Goal: Check status: Check status

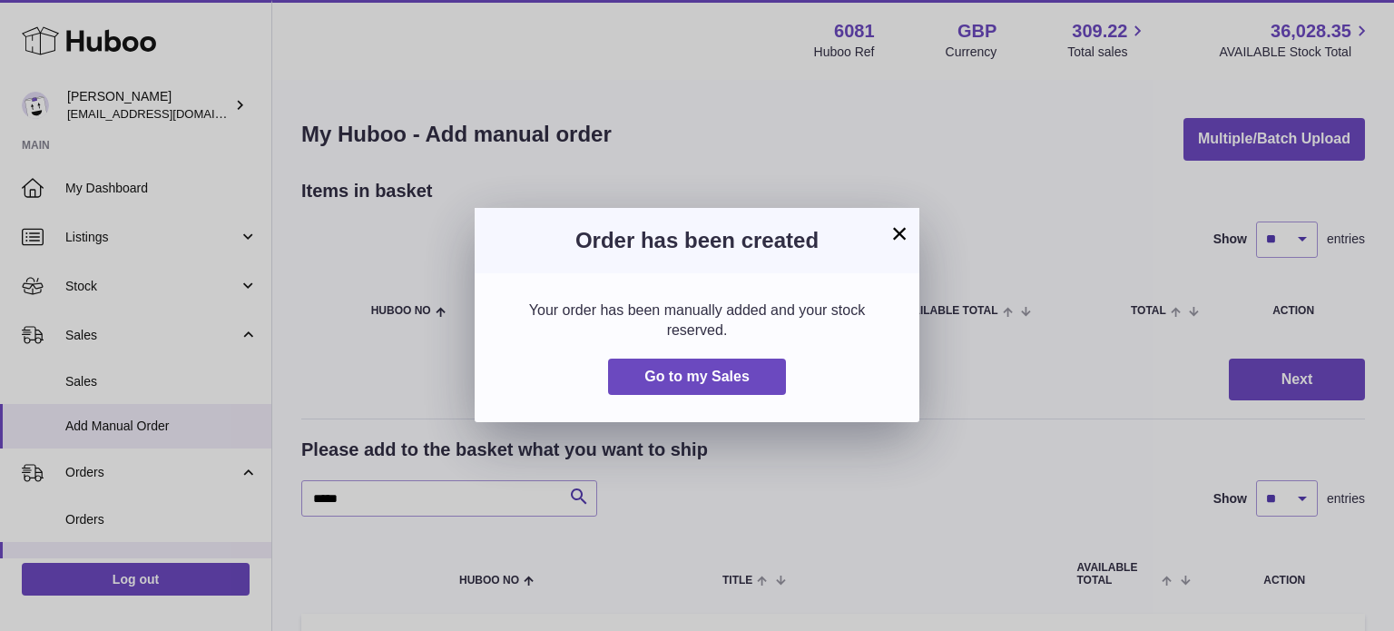
click at [899, 235] on button "×" at bounding box center [900, 233] width 22 height 22
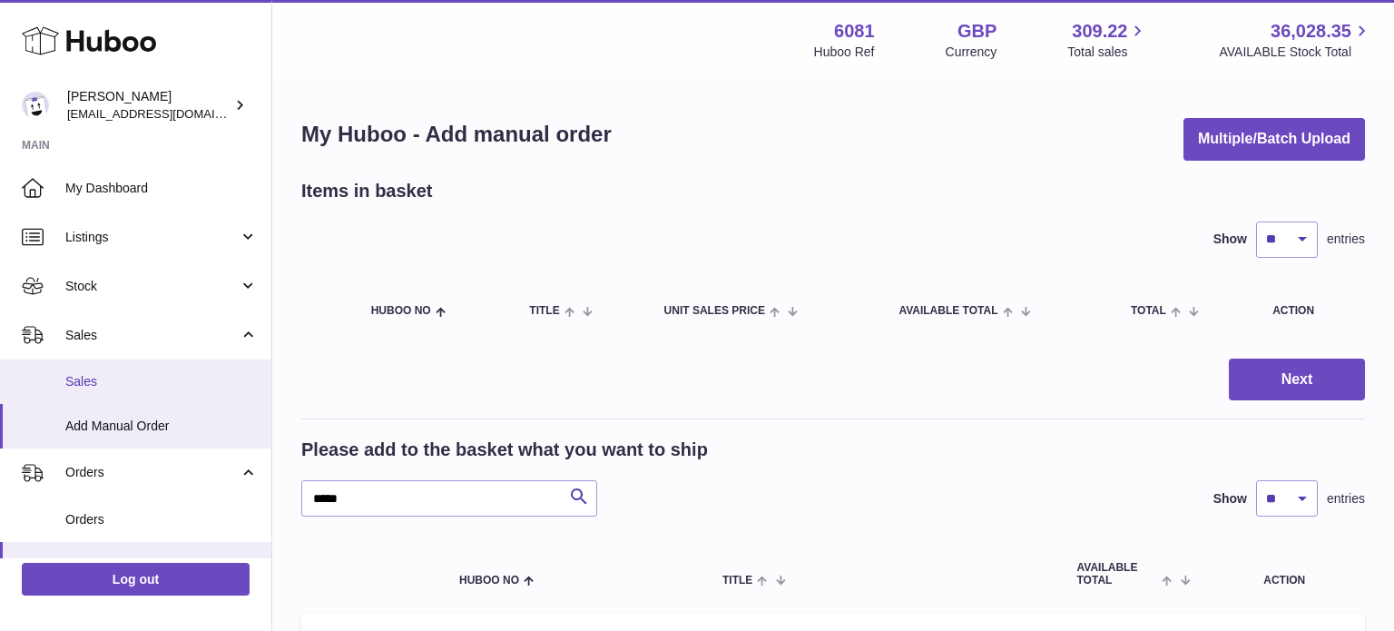
click at [128, 367] on link "Sales" at bounding box center [135, 381] width 271 height 44
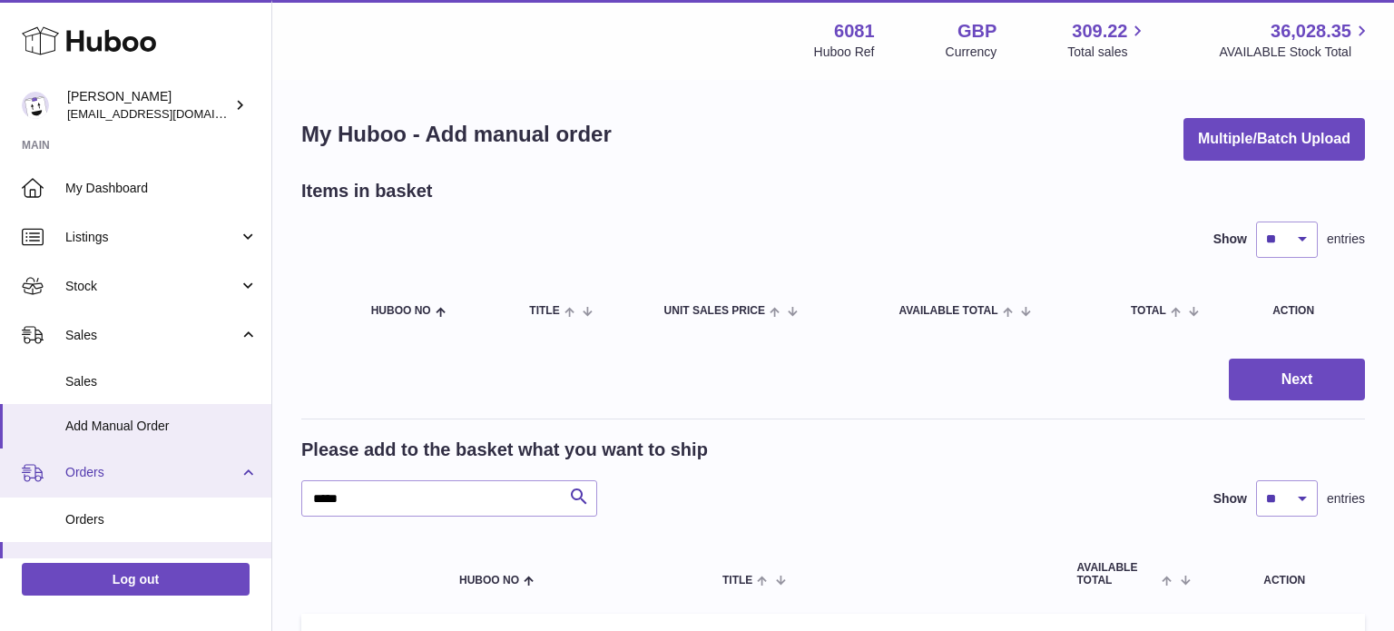
click at [127, 481] on link "Orders" at bounding box center [135, 472] width 271 height 49
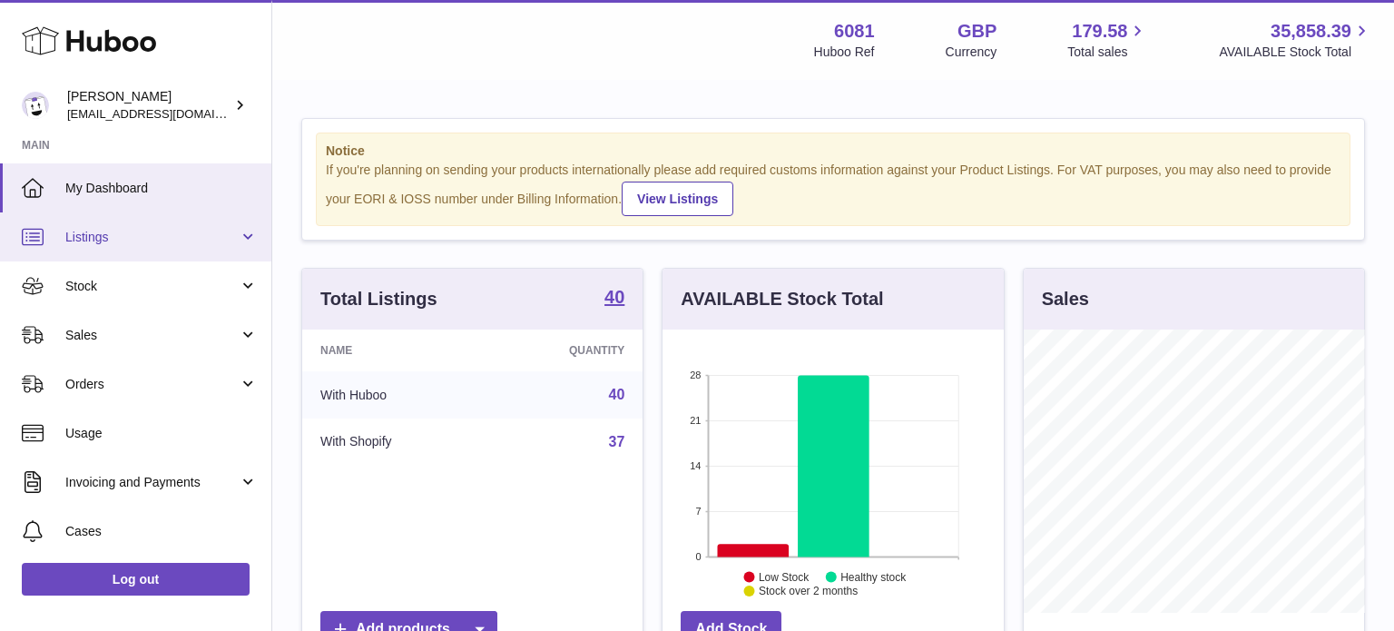
scroll to position [143, 0]
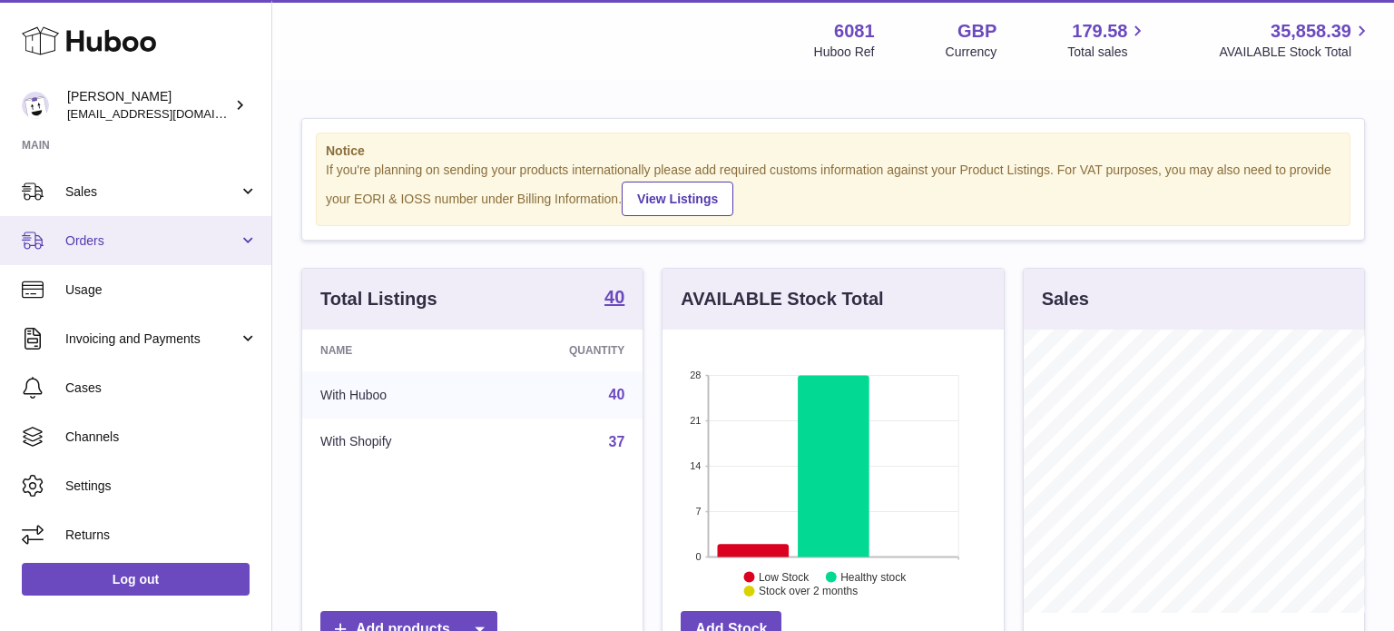
click at [151, 255] on link "Orders" at bounding box center [135, 240] width 271 height 49
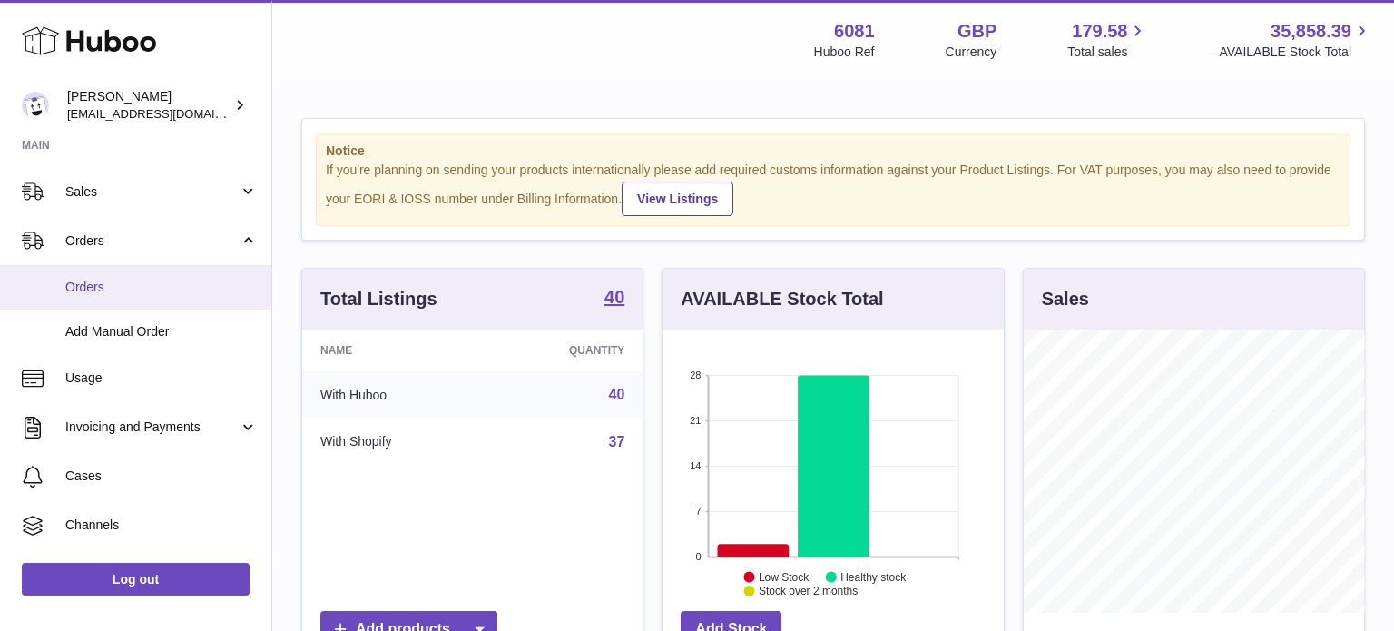
click at [159, 295] on link "Orders" at bounding box center [135, 287] width 271 height 44
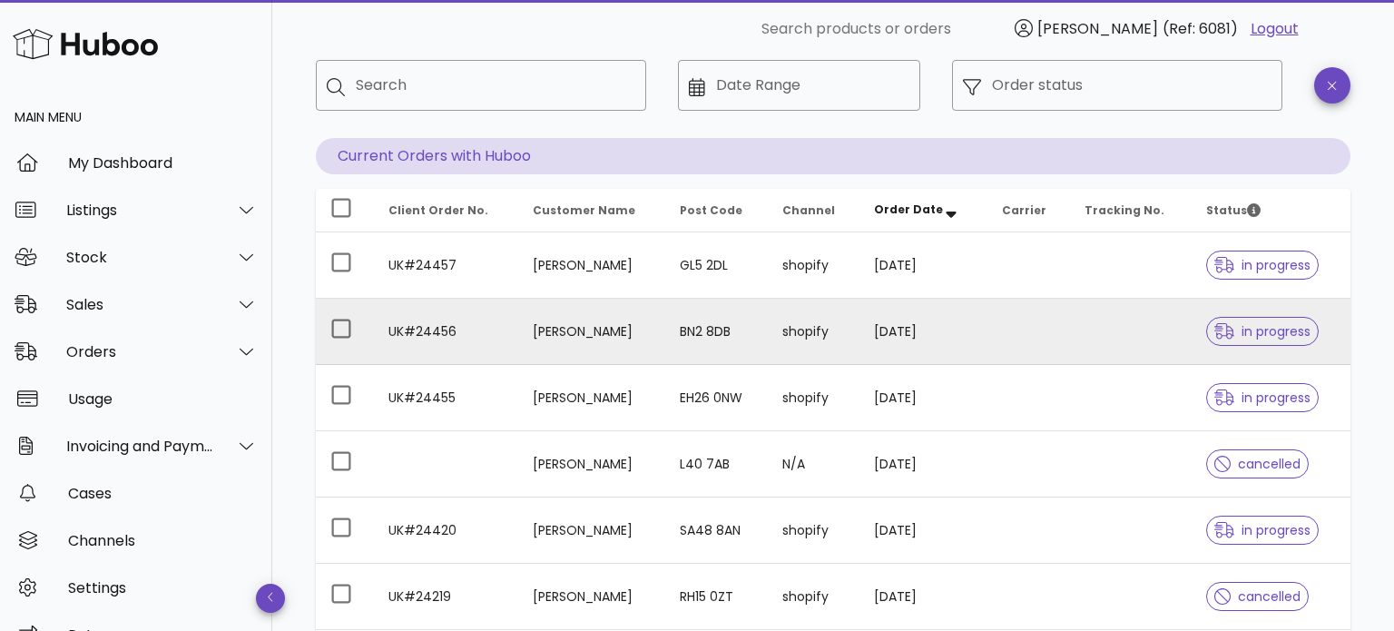
scroll to position [102, 0]
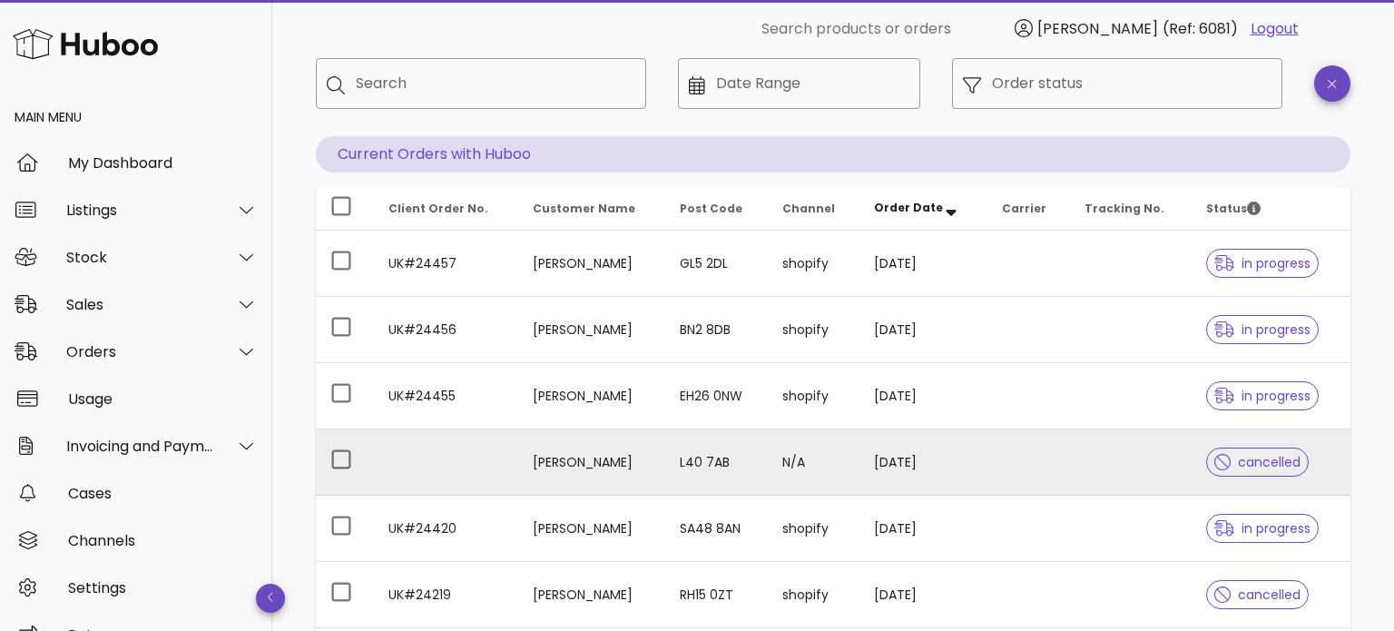
click at [992, 470] on td at bounding box center [1029, 462] width 83 height 66
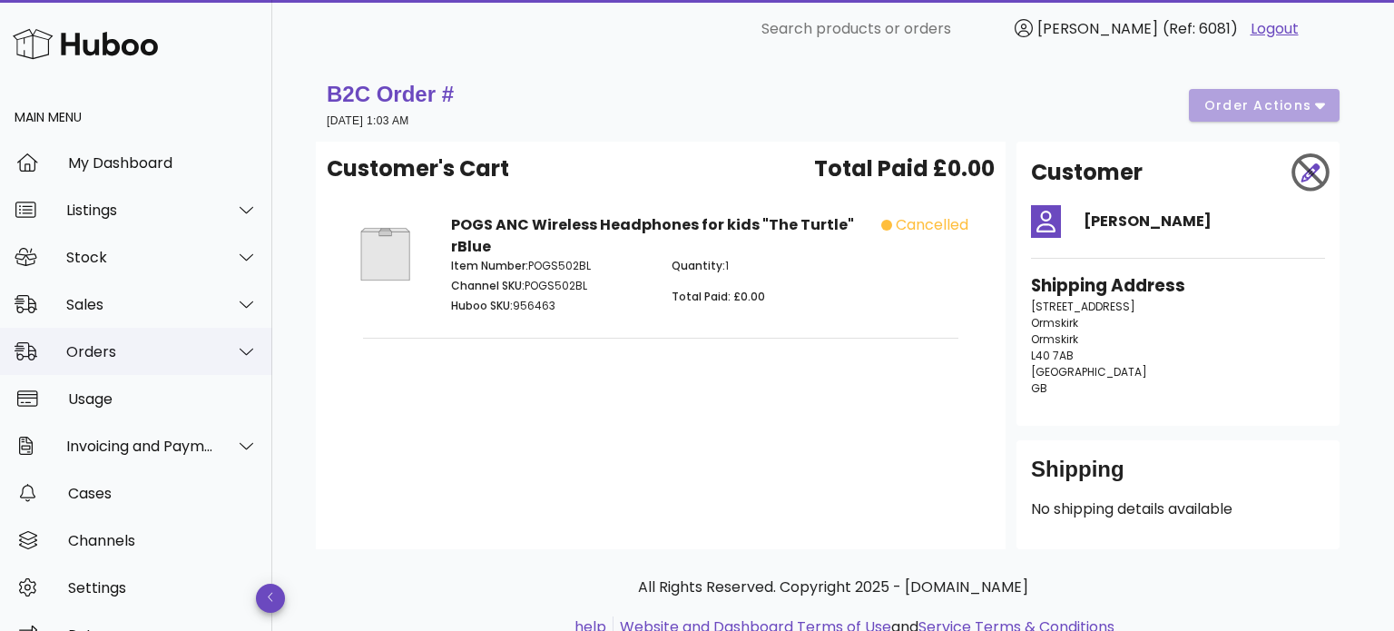
click at [117, 346] on div "Orders" at bounding box center [140, 351] width 148 height 17
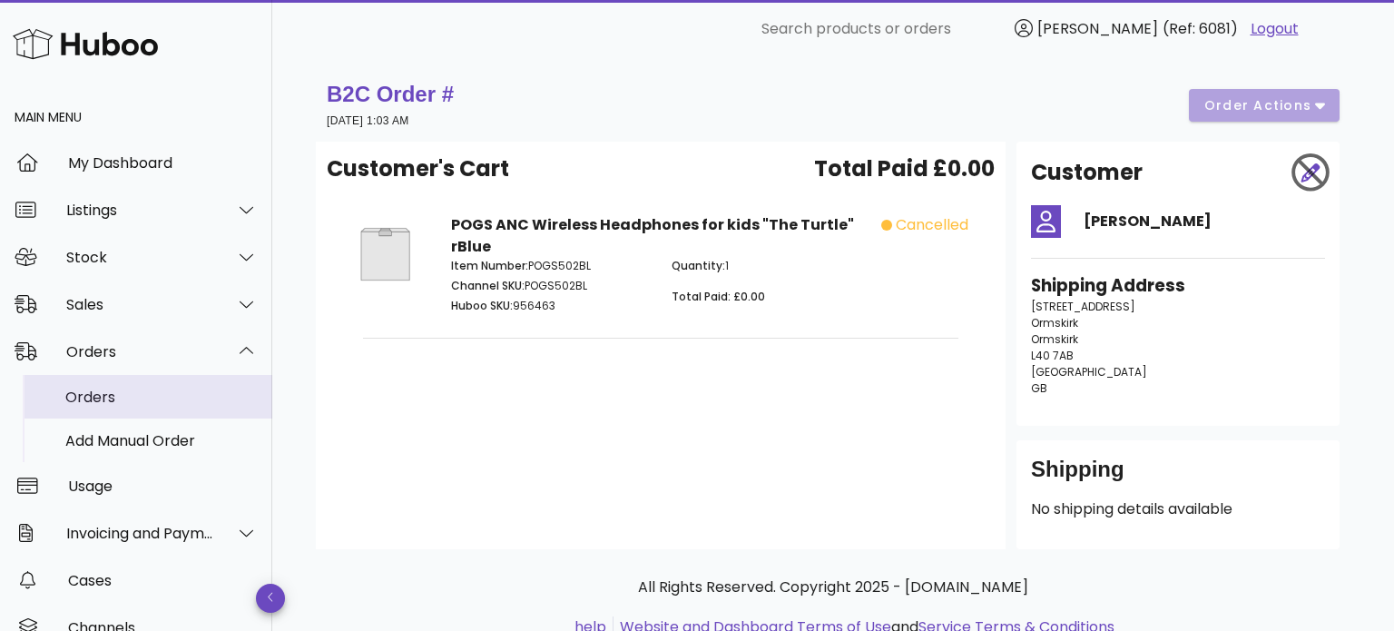
click at [143, 398] on div "Orders" at bounding box center [161, 397] width 192 height 17
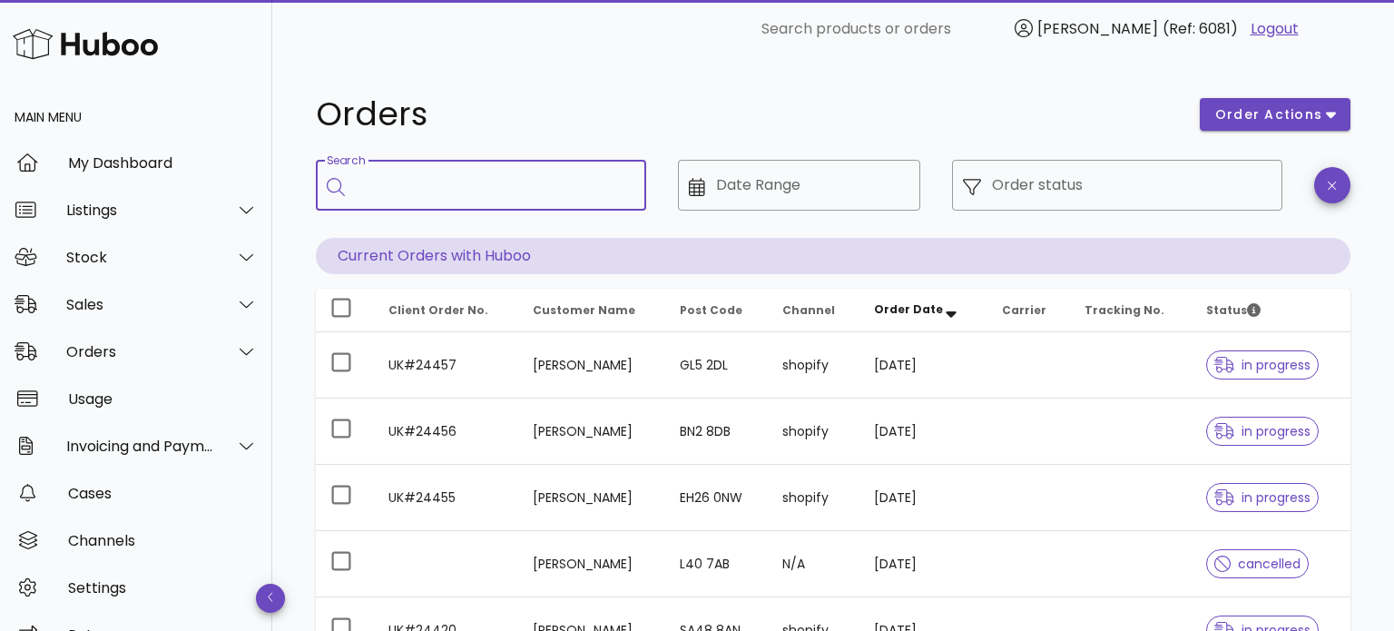
click at [533, 192] on input "Search" at bounding box center [494, 185] width 276 height 29
type input "****"
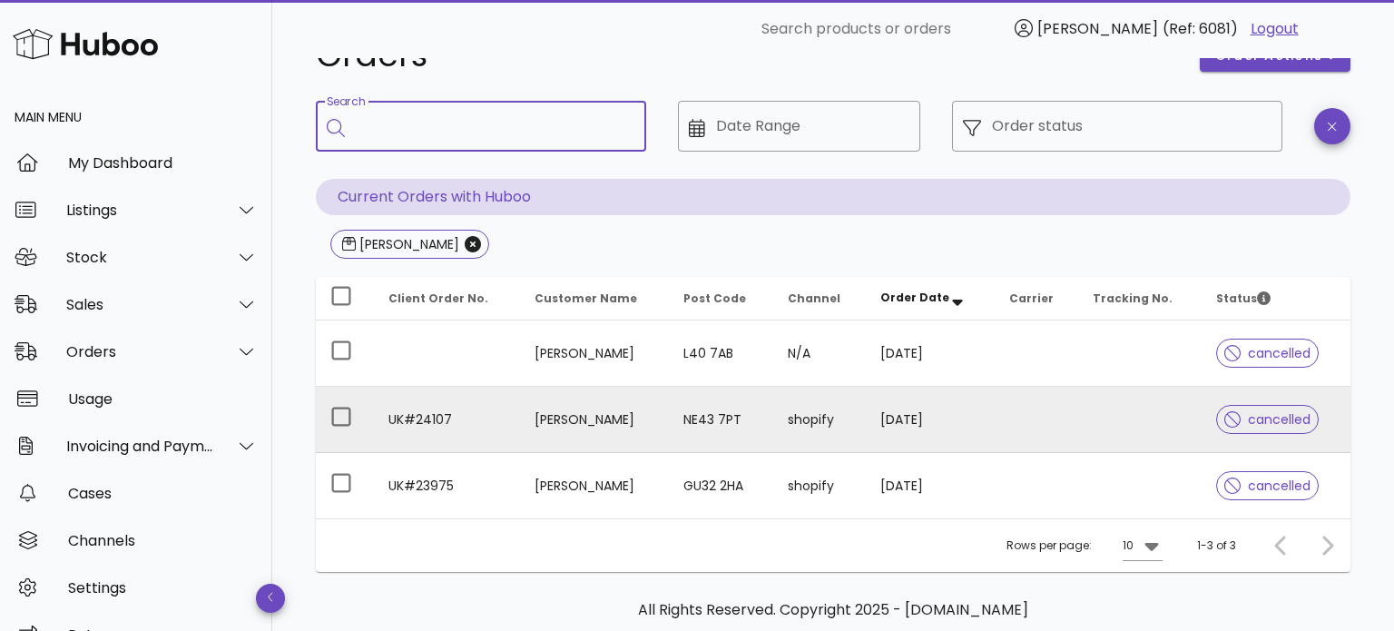
scroll to position [62, 0]
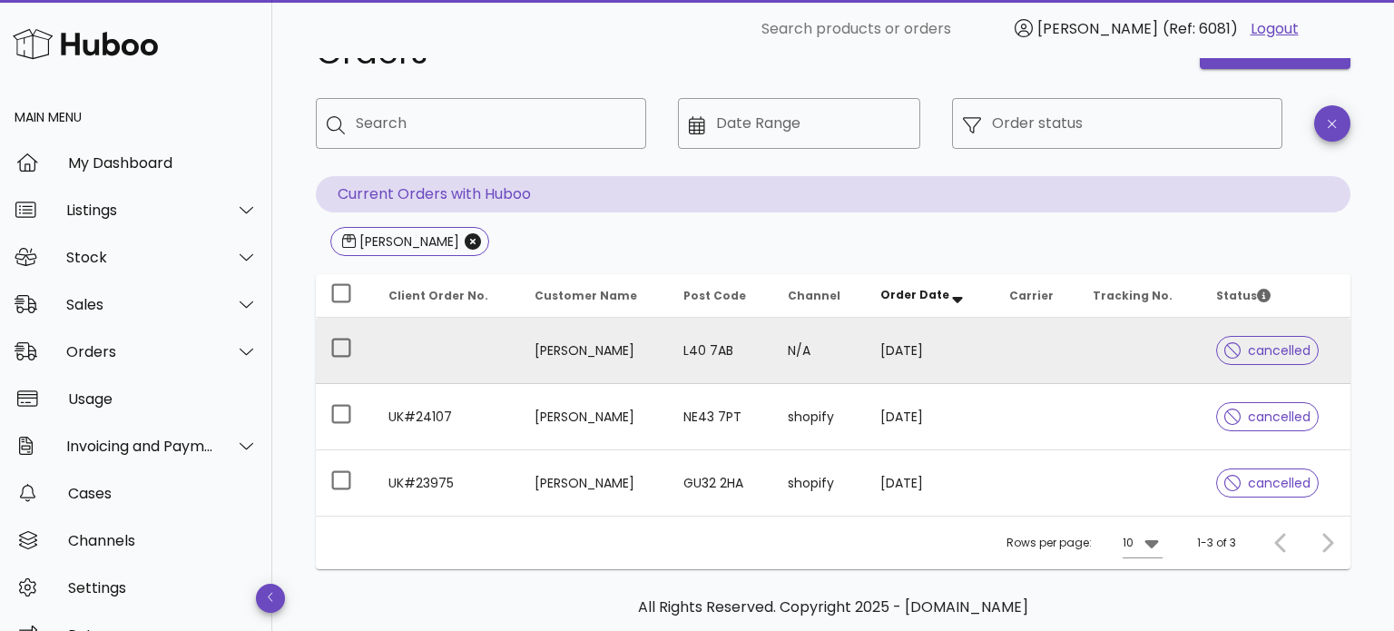
click at [654, 353] on td "[PERSON_NAME]" at bounding box center [594, 351] width 149 height 66
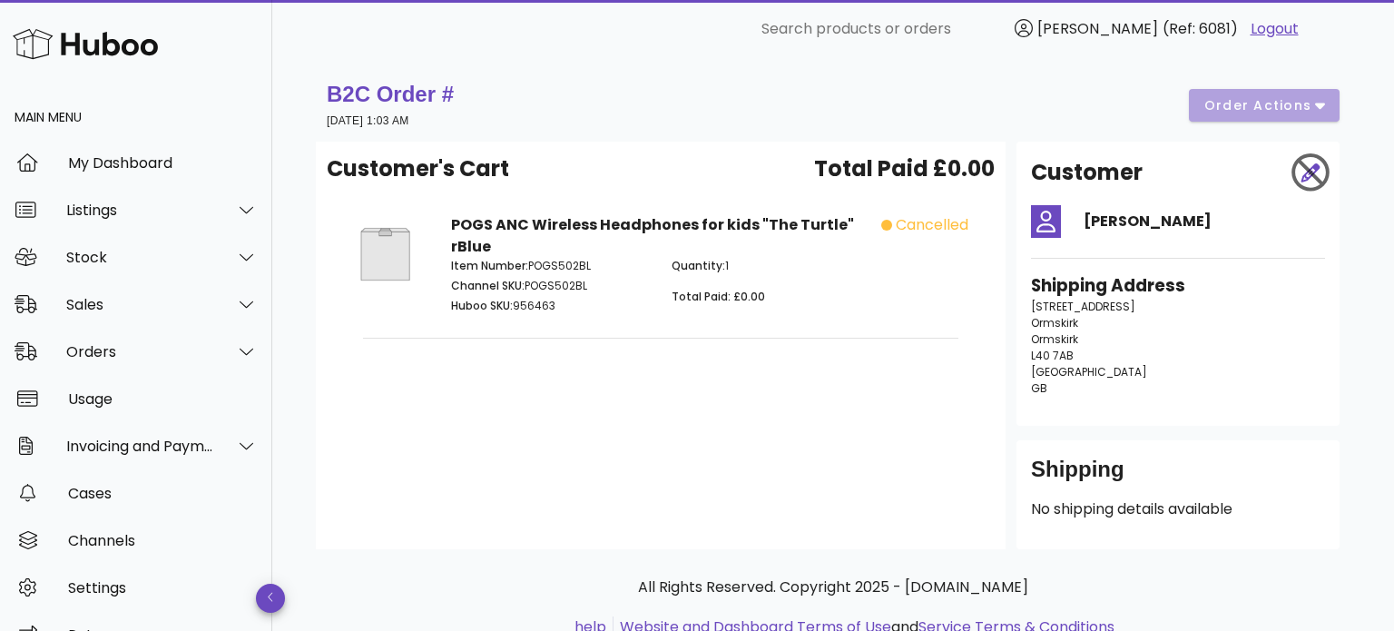
click at [1278, 109] on div "B2C Order # [DATE] 1:03 AM order actions" at bounding box center [833, 105] width 1013 height 51
click at [127, 343] on div "Orders" at bounding box center [140, 351] width 148 height 17
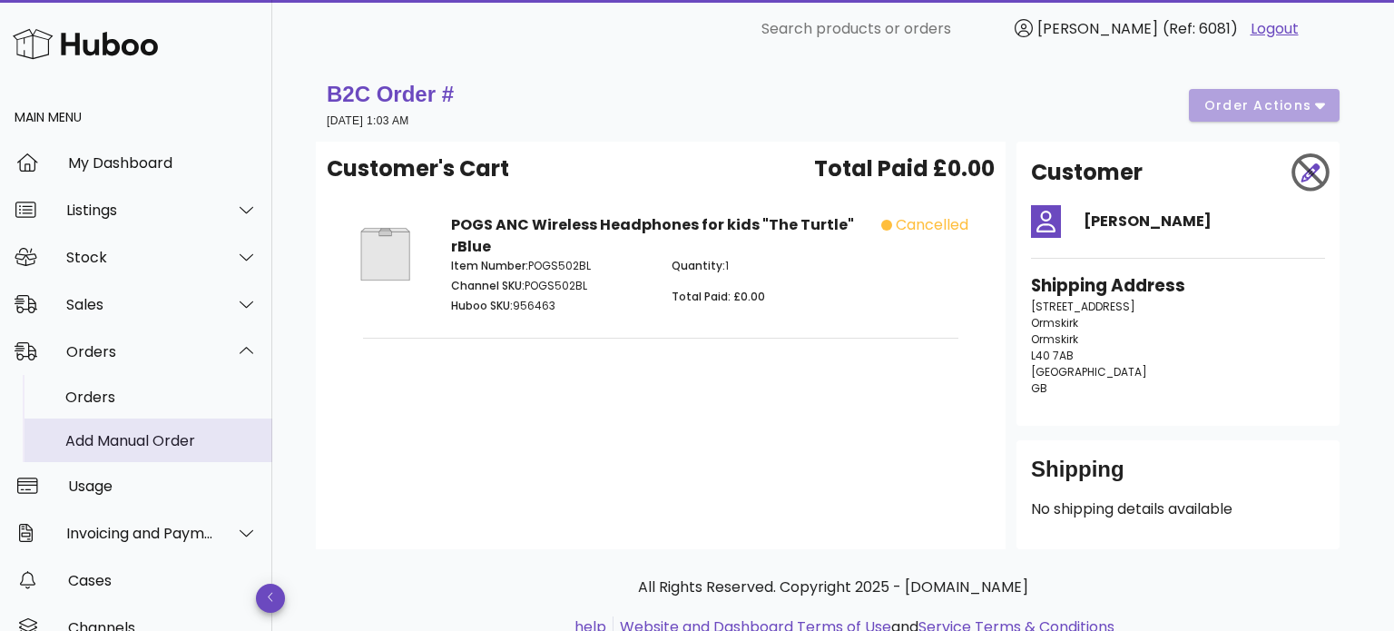
click at [189, 457] on div "Add Manual Order" at bounding box center [161, 440] width 192 height 39
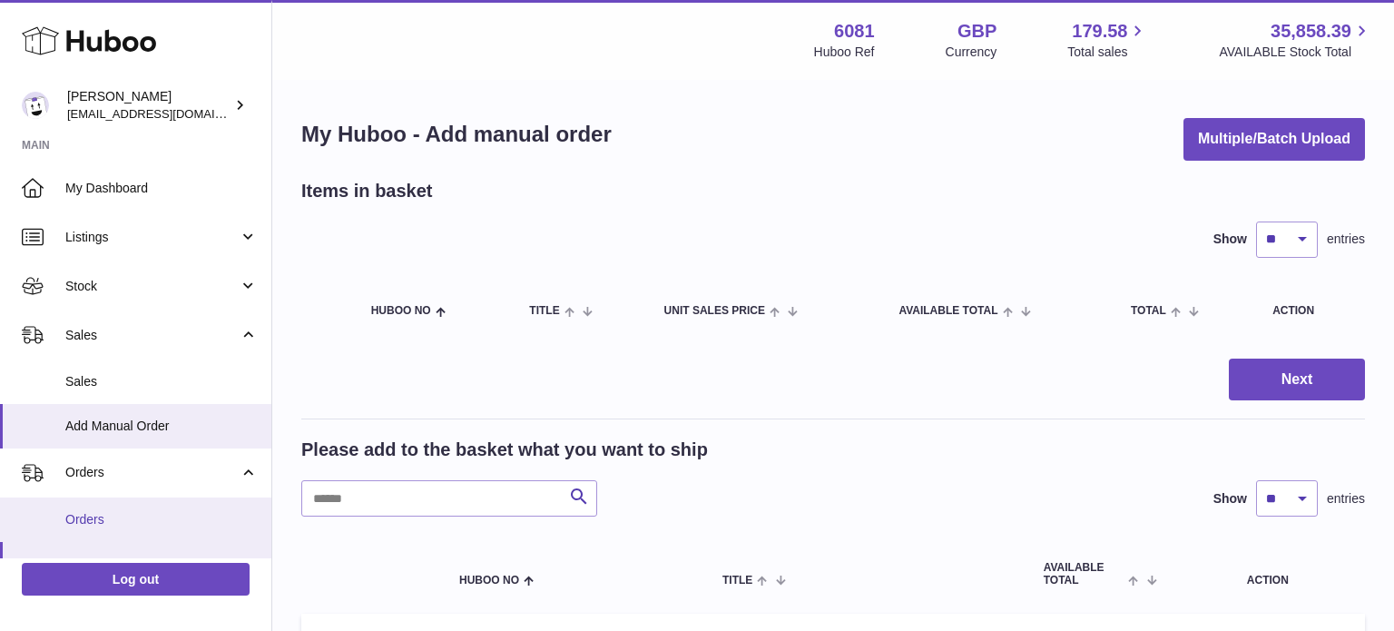
click at [170, 503] on link "Orders" at bounding box center [135, 519] width 271 height 44
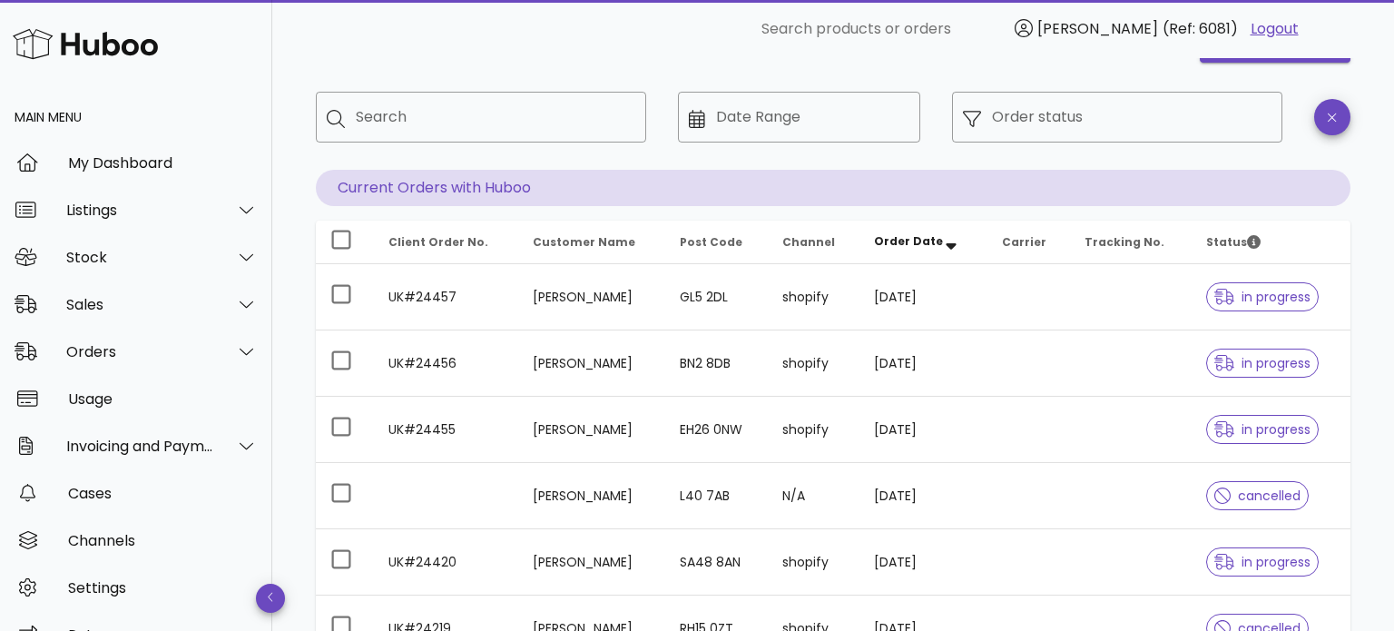
scroll to position [69, 0]
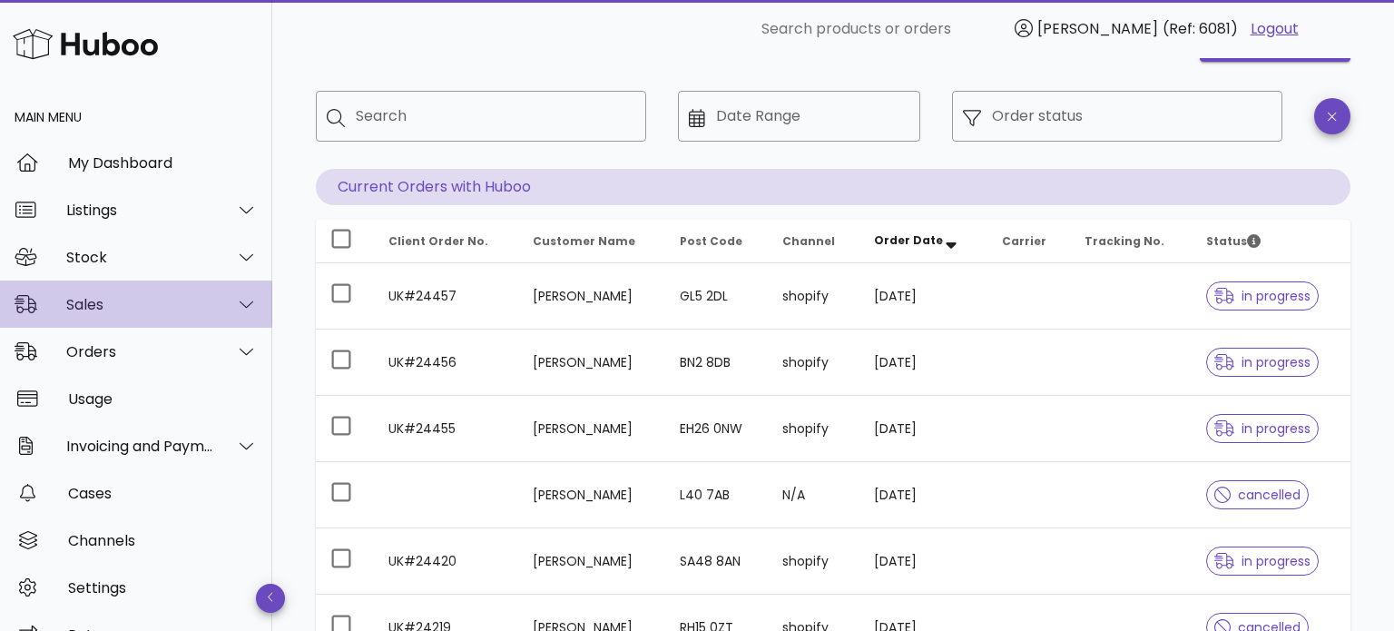
click at [186, 303] on div "Sales" at bounding box center [140, 304] width 148 height 17
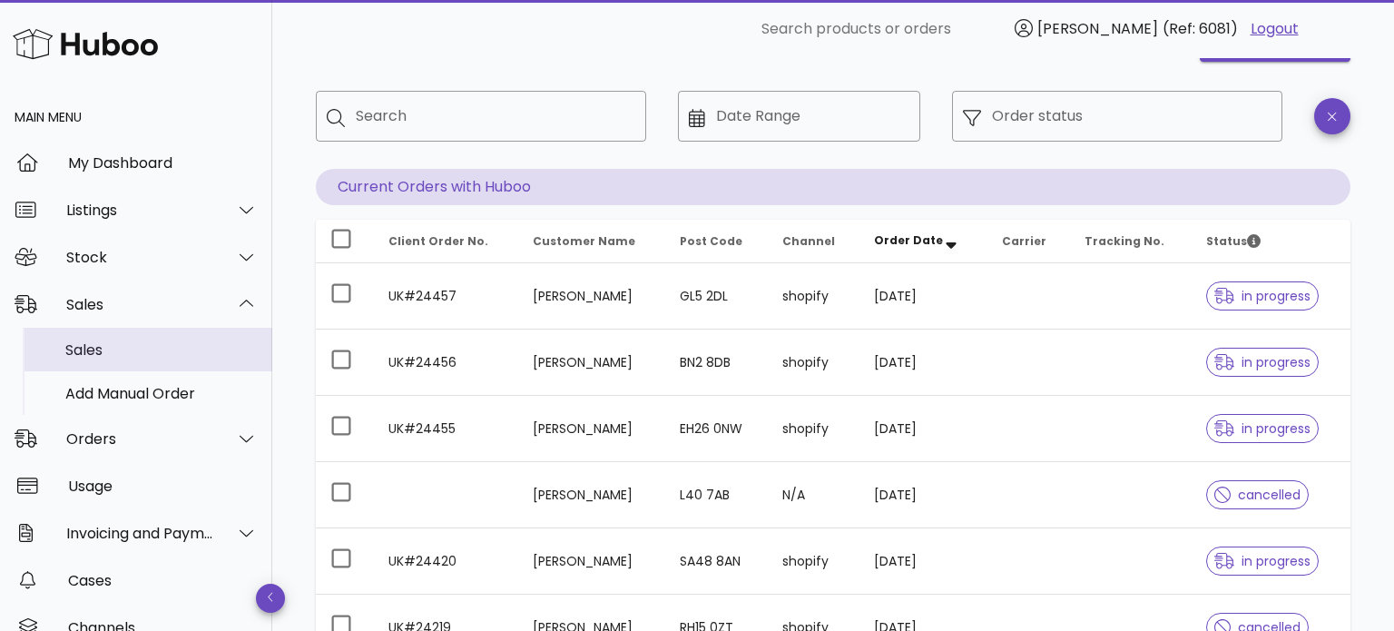
click at [169, 342] on div "Sales" at bounding box center [161, 349] width 192 height 17
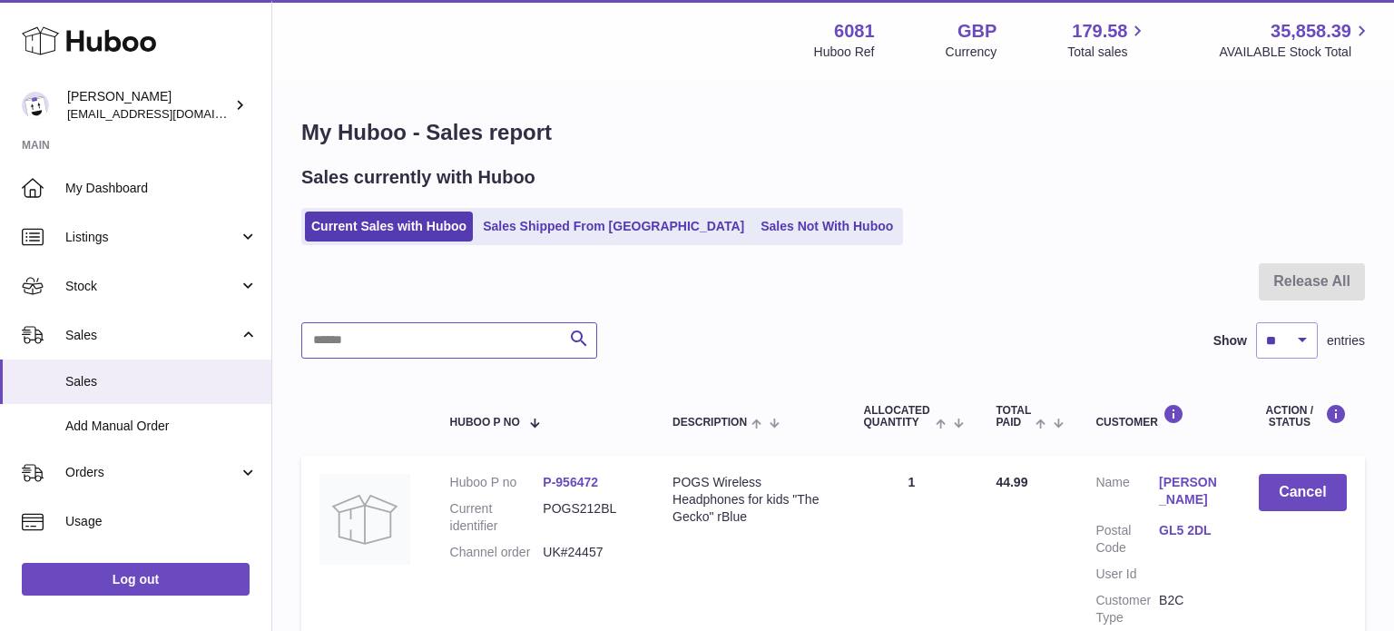
click at [399, 349] on input "text" at bounding box center [449, 340] width 296 height 36
type input "******"
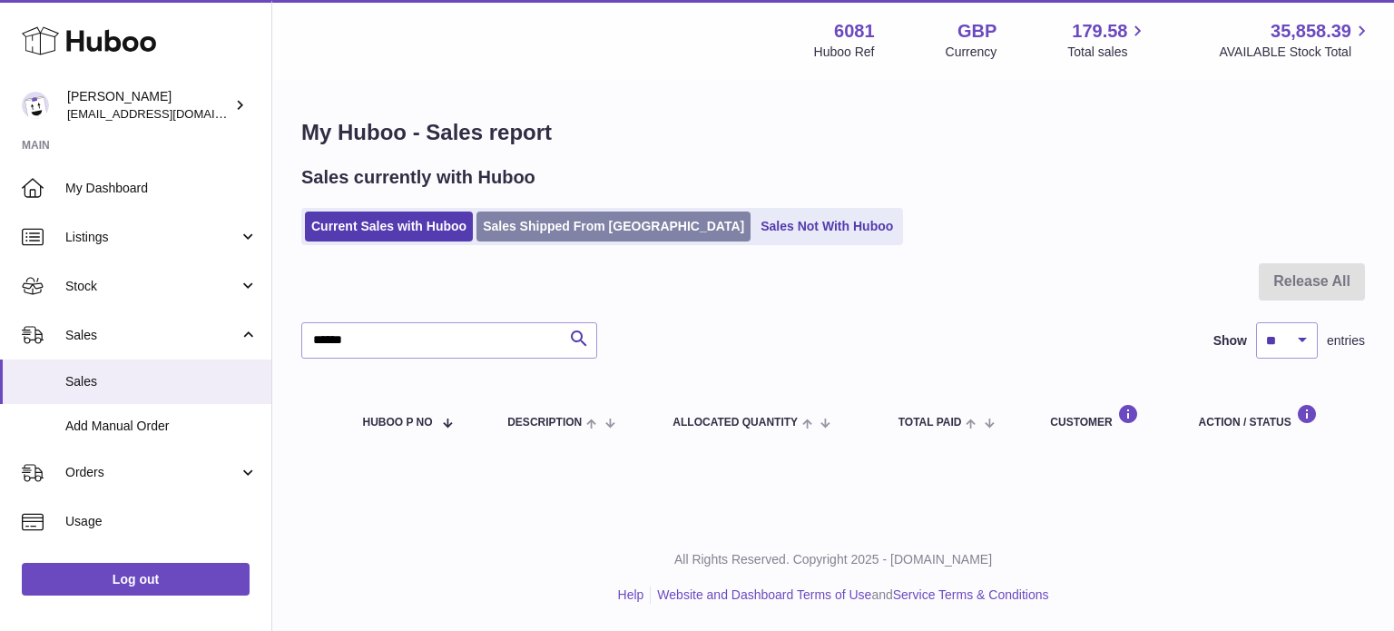
click at [535, 239] on link "Sales Shipped From Huboo" at bounding box center [614, 227] width 274 height 30
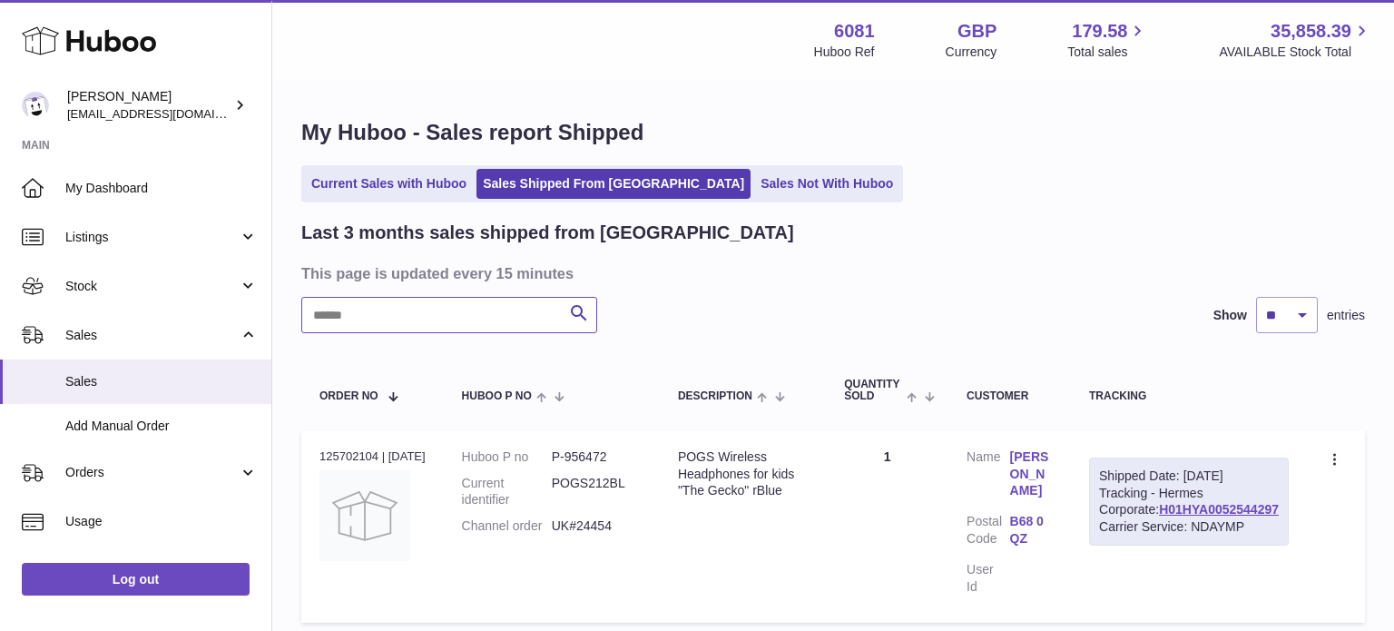
click at [437, 315] on input "text" at bounding box center [449, 315] width 296 height 36
type input "******"
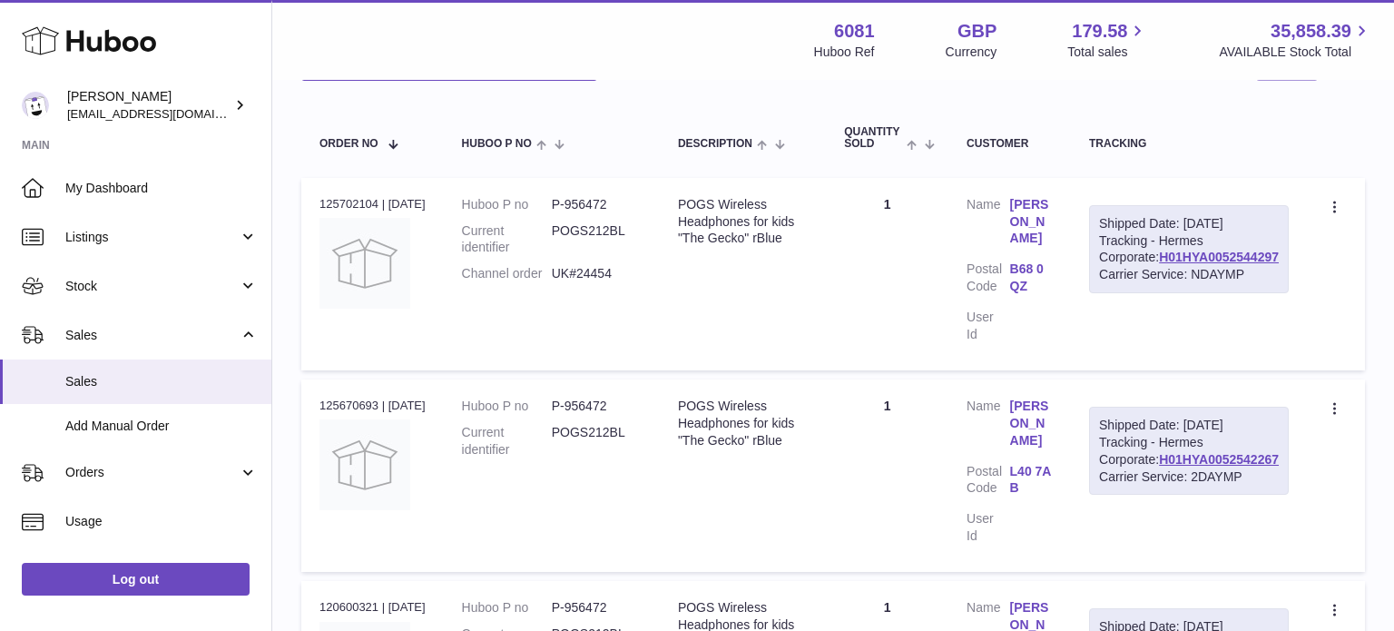
scroll to position [258, 0]
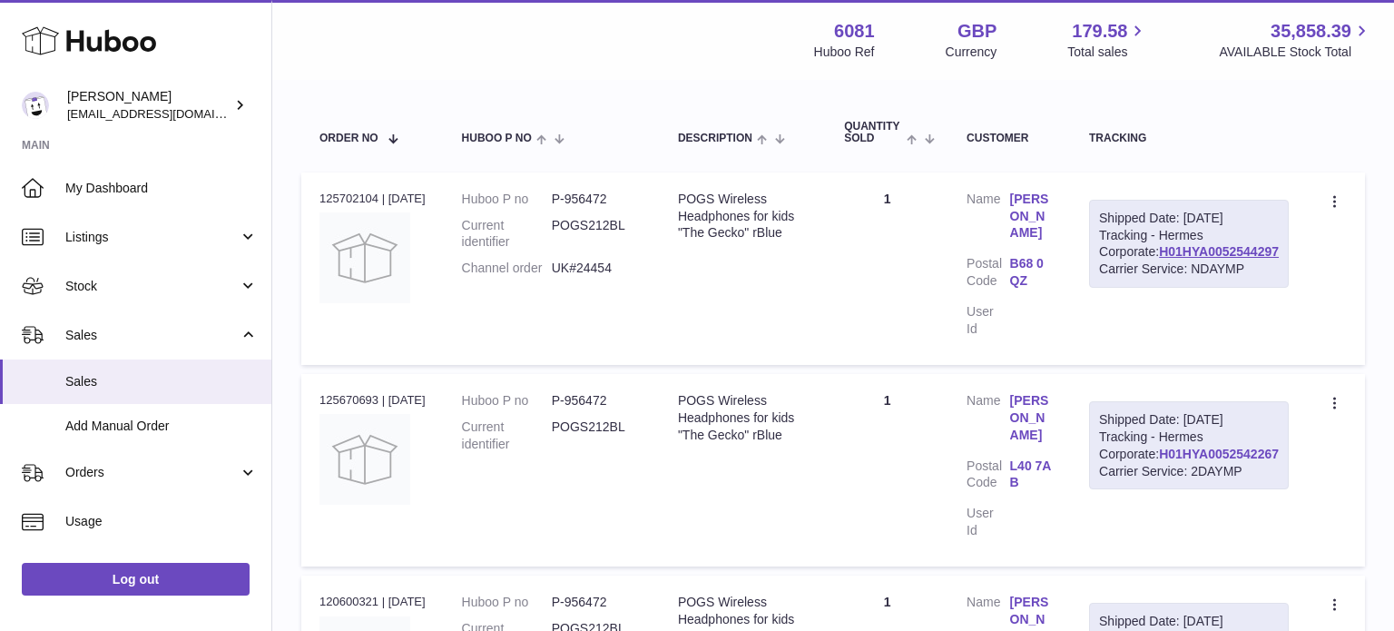
click at [1214, 461] on link "H01HYA0052542267" at bounding box center [1219, 454] width 120 height 15
